Goal: Transaction & Acquisition: Purchase product/service

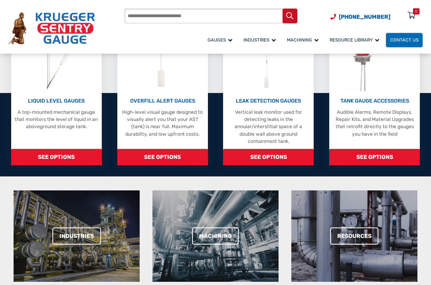
scroll to position [236, 0]
click at [41, 156] on span "SEE OPTIONS" at bounding box center [56, 157] width 91 height 16
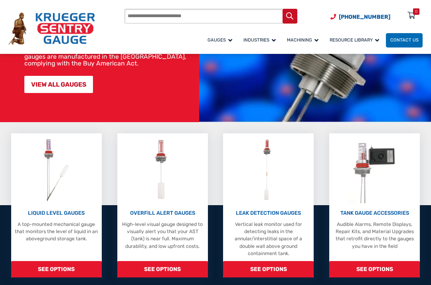
scroll to position [124, 0]
click at [32, 86] on link "VIEW ALL GAUGES" at bounding box center [58, 84] width 69 height 17
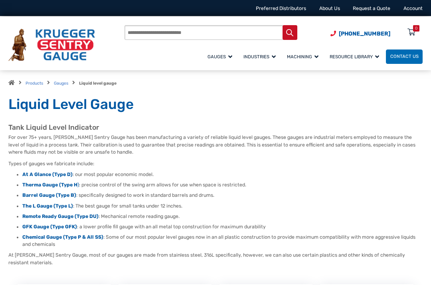
click at [39, 172] on strong "At A Glance (Type D)" at bounding box center [47, 175] width 50 height 6
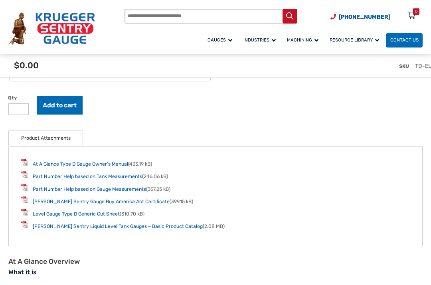
scroll to position [916, 0]
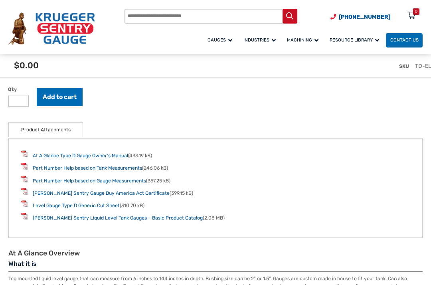
click at [42, 208] on link "Level Gauge Type D Generic Cut Sheet" at bounding box center [76, 206] width 87 height 6
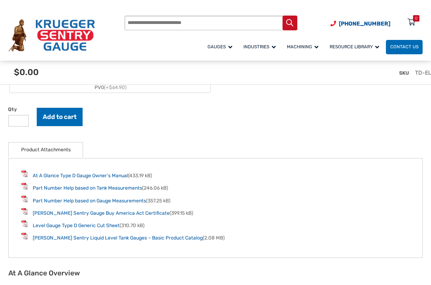
scroll to position [921, 0]
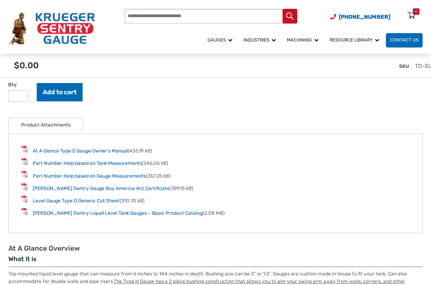
click at [47, 154] on link "At A Glance Type D Gauge Owner’s Manual" at bounding box center [80, 151] width 95 height 6
click at [45, 166] on link "Part Number Help based on Tank Measurements" at bounding box center [87, 163] width 109 height 6
click at [44, 179] on link "Part Number Help based on Gauge Measurements" at bounding box center [89, 176] width 113 height 6
click at [43, 203] on link "Level Gauge Type D Generic Cut Sheet" at bounding box center [76, 201] width 87 height 6
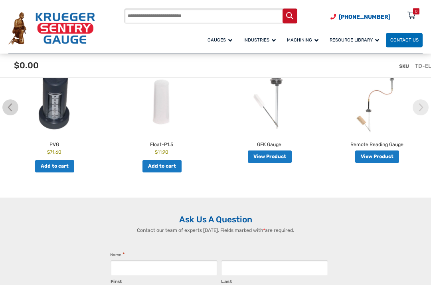
scroll to position [1368, 0]
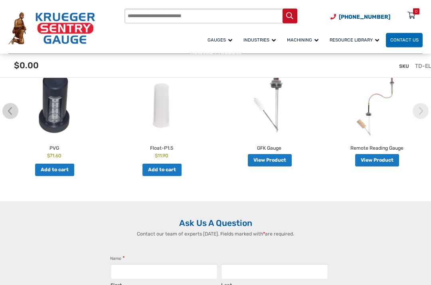
click at [427, 118] on img at bounding box center [420, 111] width 16 height 16
click at [426, 110] on img at bounding box center [420, 111] width 16 height 16
click at [426, 111] on img at bounding box center [420, 111] width 16 height 16
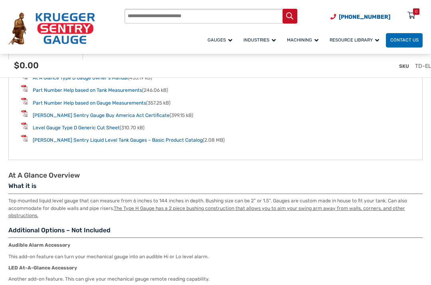
scroll to position [982, 0]
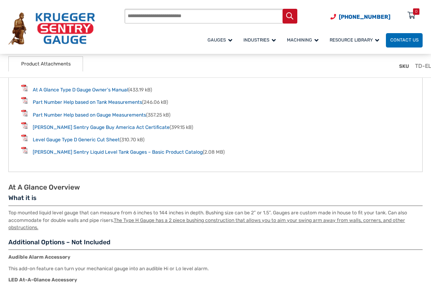
click at [48, 155] on link "[PERSON_NAME] Sentry Liquid Level Tank Gauges – Basic Product Catalog" at bounding box center [118, 152] width 170 height 6
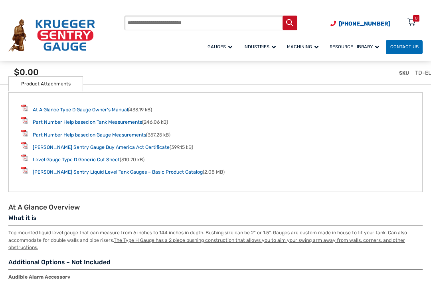
scroll to position [987, 0]
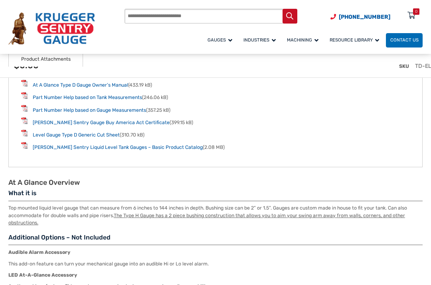
click at [48, 100] on link "Part Number Help based on Tank Measurements" at bounding box center [87, 98] width 109 height 6
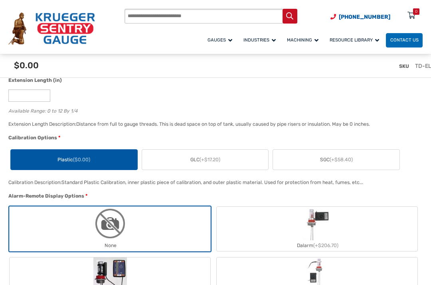
scroll to position [502, 0]
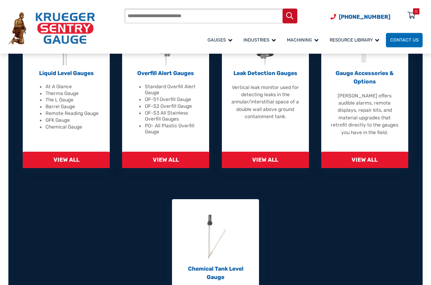
scroll to position [261, 0]
click at [58, 151] on div "Liquid Level Gauges At A Glance Therma Gauge The L Gauge Barrel Gauge Remote Re…" at bounding box center [66, 86] width 87 height 164
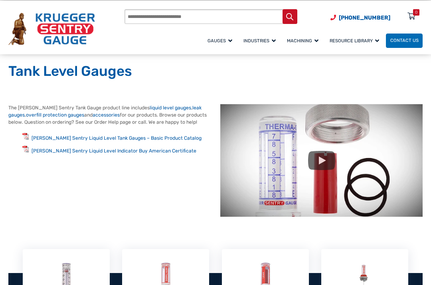
scroll to position [16, 0]
click at [317, 158] on link at bounding box center [321, 161] width 202 height 113
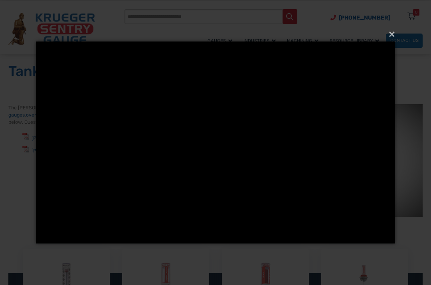
click at [396, 32] on button "×" at bounding box center [217, 35] width 359 height 18
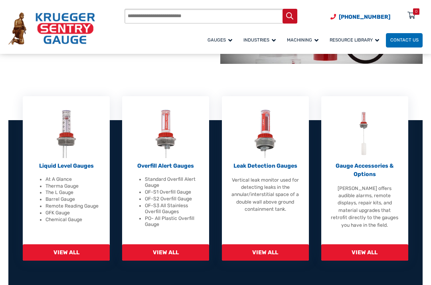
scroll to position [170, 0]
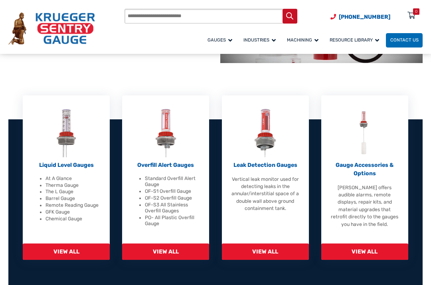
click at [368, 250] on span "View All" at bounding box center [364, 251] width 87 height 16
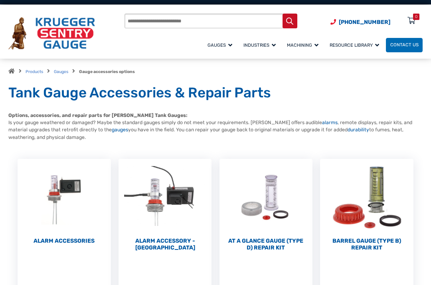
scroll to position [14, 0]
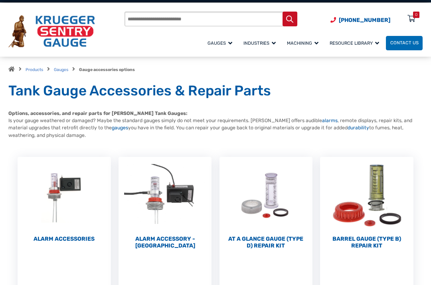
click at [376, 237] on h2 "Barrel Gauge (Type B) Repair Kit (10)" at bounding box center [366, 242] width 93 height 14
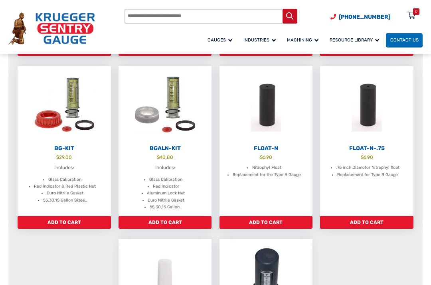
scroll to position [246, 0]
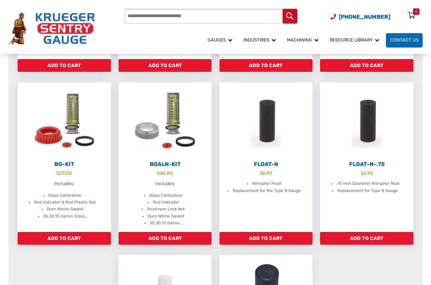
click at [170, 237] on link "Add to cart" at bounding box center [164, 238] width 93 height 13
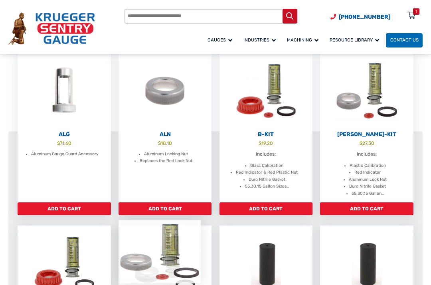
scroll to position [41, 0]
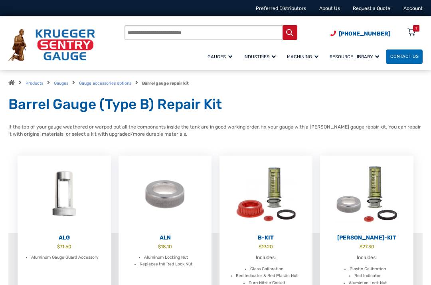
scroll to position [64, 0]
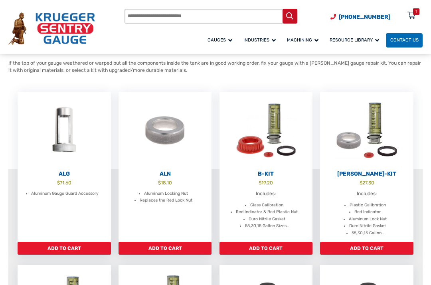
click at [153, 201] on li "Replaces the Red Lock Nut" at bounding box center [166, 200] width 53 height 7
click at [259, 201] on li "Glass Calibration" at bounding box center [266, 204] width 33 height 7
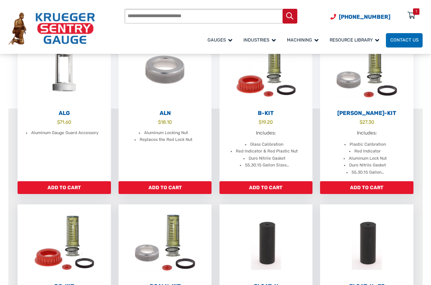
scroll to position [119, 0]
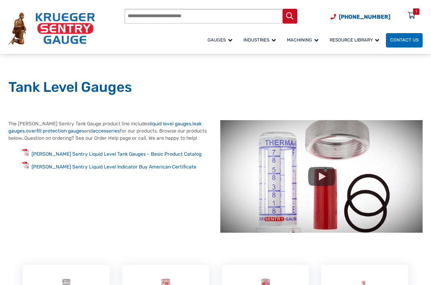
scroll to position [192, 0]
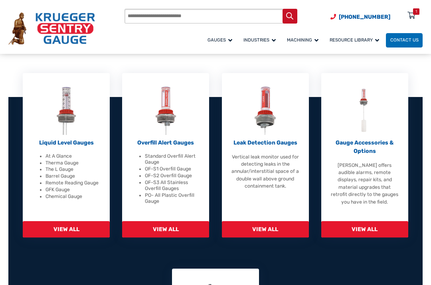
click at [54, 147] on div "Liquid Level Gauges At A Glance Therma Gauge The L Gauge Barrel Gauge Remote Re…" at bounding box center [66, 168] width 69 height 61
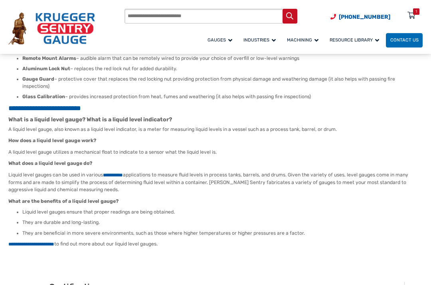
scroll to position [971, 0]
